Goal: Find specific page/section: Find specific page/section

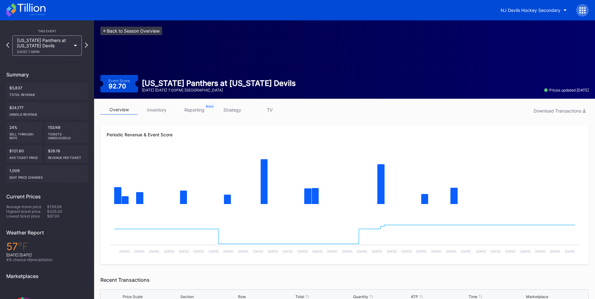
click at [141, 32] on link "<- Back to Season Overview" at bounding box center [131, 31] width 62 height 8
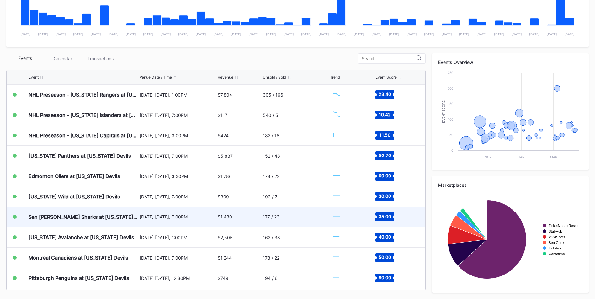
scroll to position [163, 0]
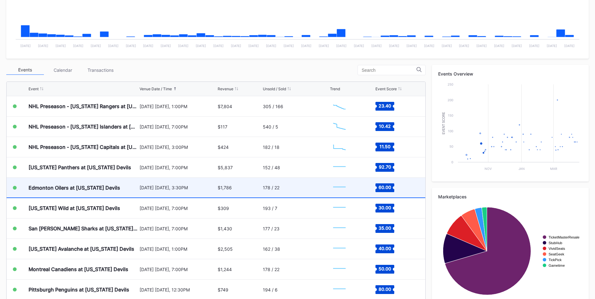
click at [166, 182] on div "[DATE] [DATE], 3:30PM" at bounding box center [178, 188] width 77 height 20
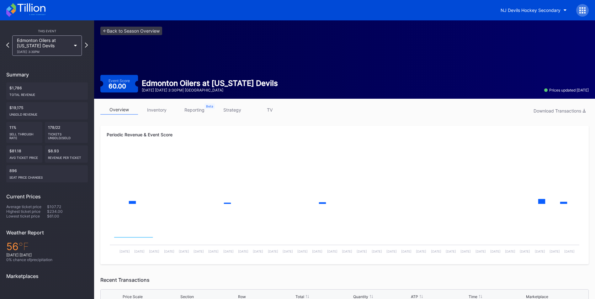
click at [152, 114] on link "inventory" at bounding box center [157, 110] width 38 height 10
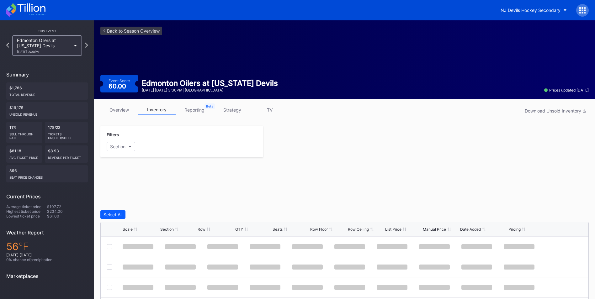
scroll to position [87, 0]
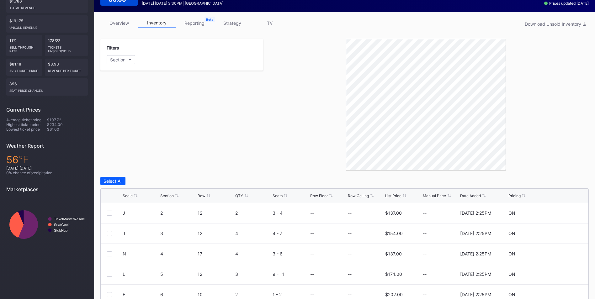
click at [392, 196] on div "List Price" at bounding box center [393, 196] width 16 height 5
